Goal: Browse casually

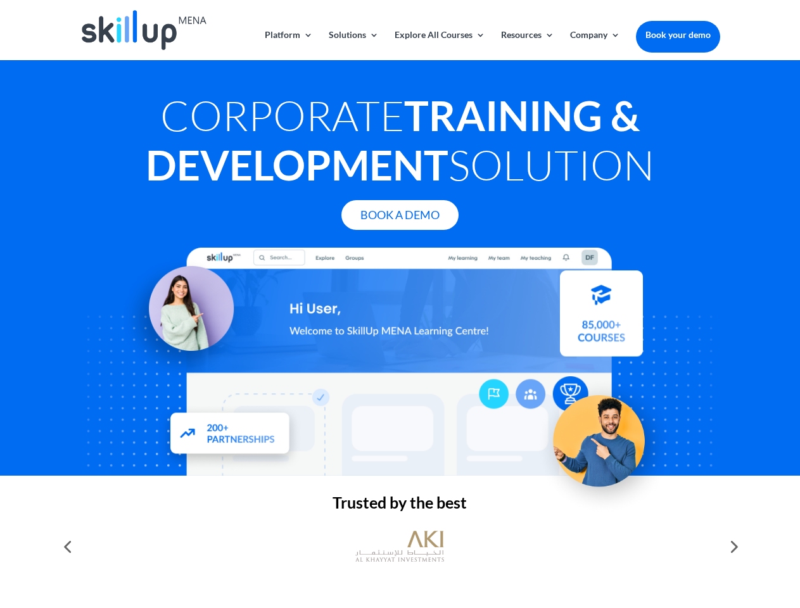
click at [400, 304] on div at bounding box center [400, 362] width 640 height 228
click at [353, 45] on link "Solutions" at bounding box center [354, 45] width 50 height 30
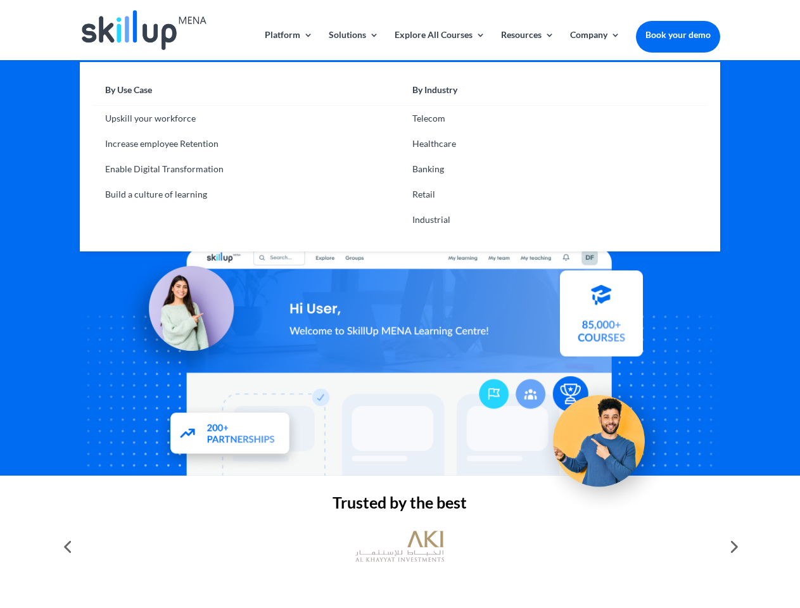
click at [439, 45] on link "Explore All Courses" at bounding box center [440, 45] width 91 height 30
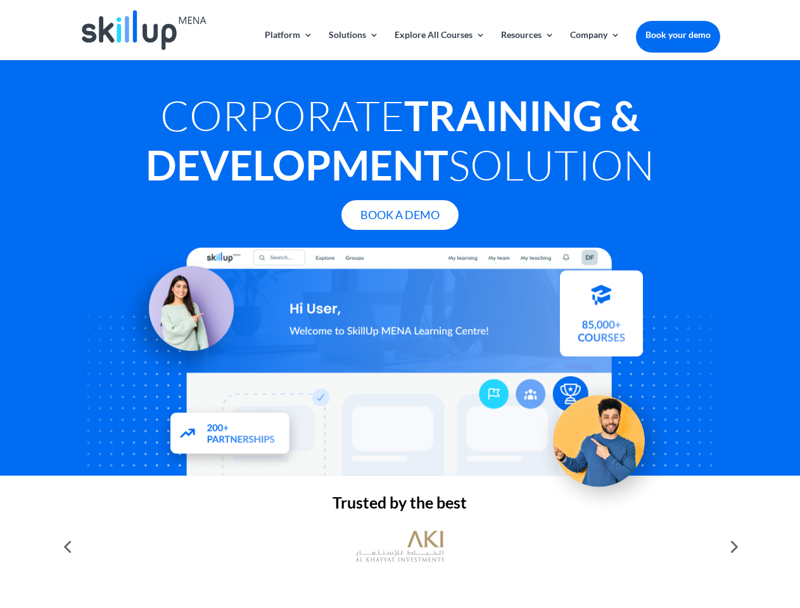
click at [526, 45] on link "Resources" at bounding box center [527, 45] width 53 height 30
click at [595, 45] on link "Company" at bounding box center [595, 45] width 50 height 30
click at [400, 547] on img at bounding box center [399, 547] width 89 height 44
